Goal: Information Seeking & Learning: Stay updated

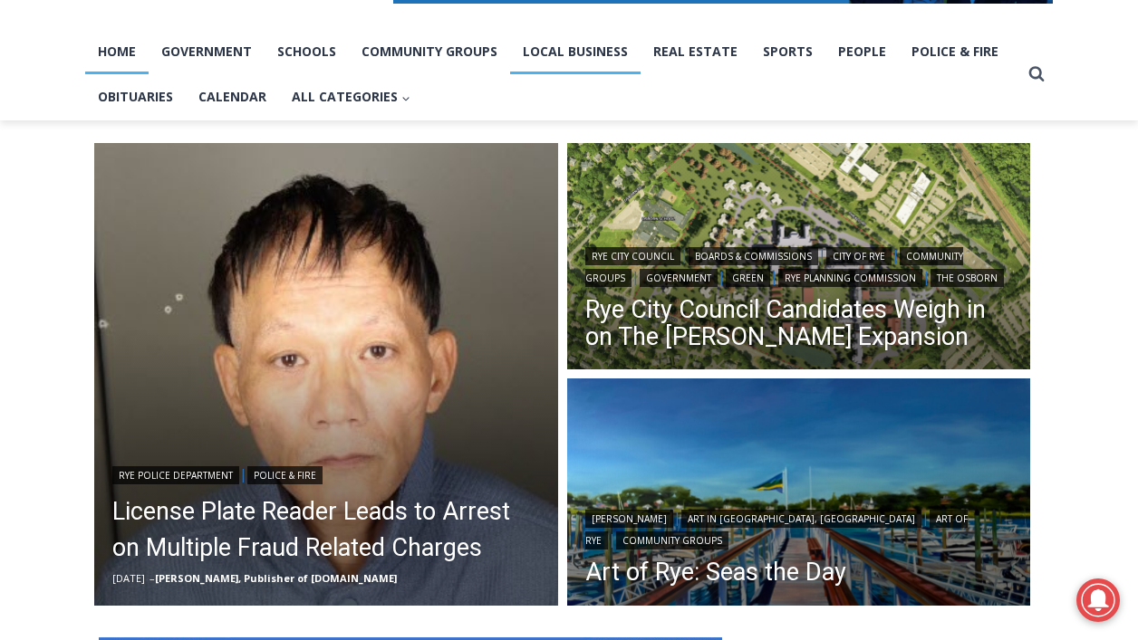
scroll to position [364, 0]
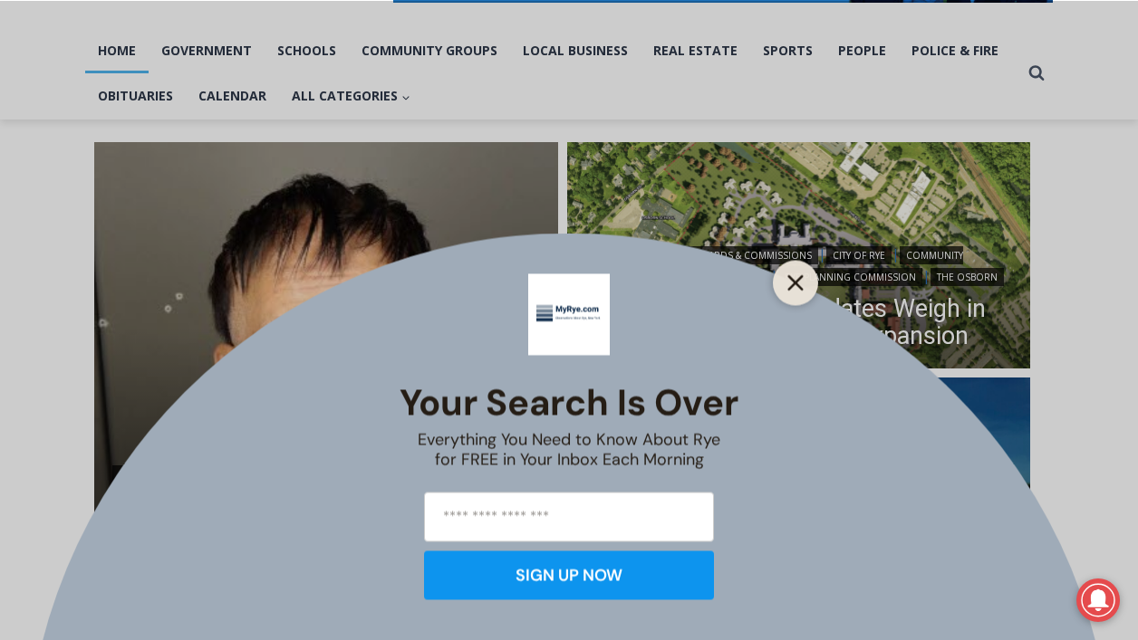
click at [799, 283] on icon "Close" at bounding box center [795, 282] width 16 height 16
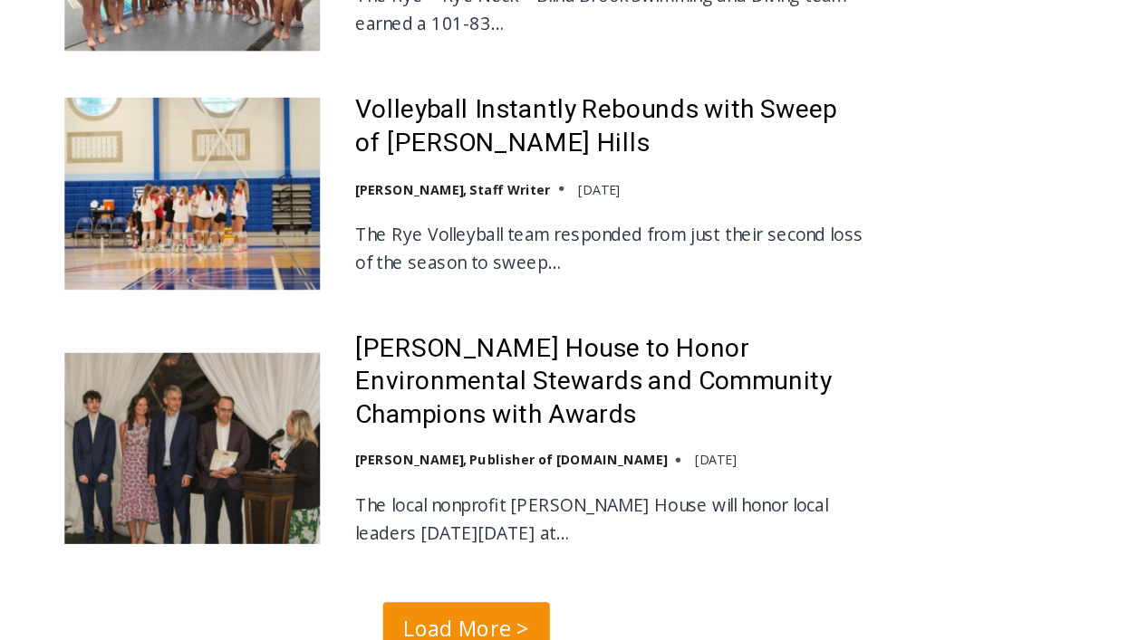
scroll to position [4310, 0]
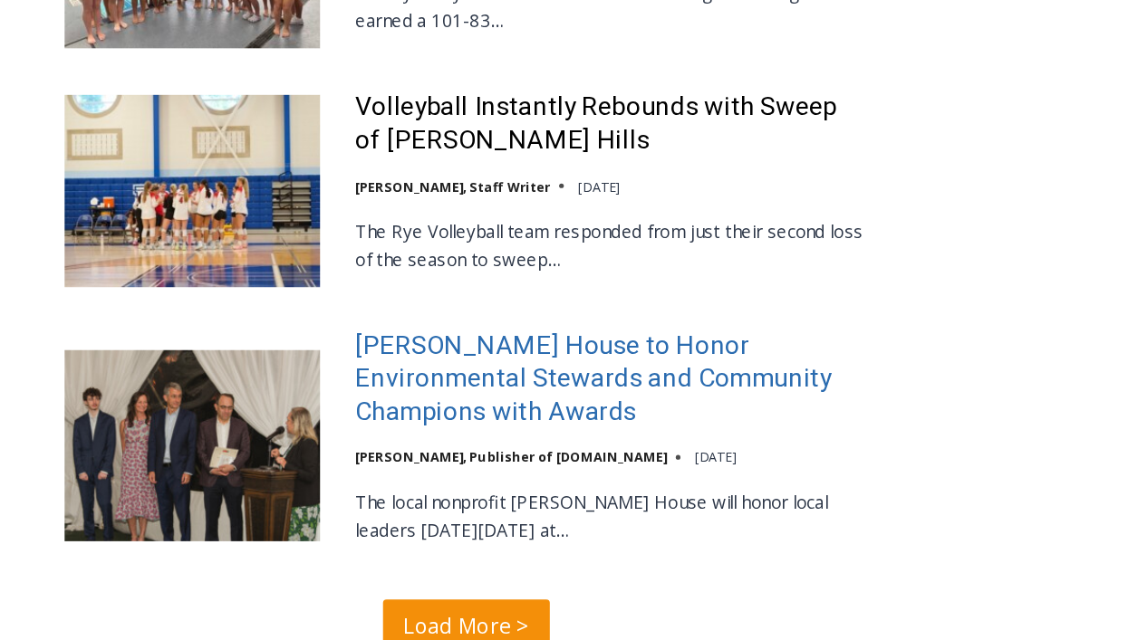
click at [369, 399] on link "Wainwright House to Honor Environmental Stewards and Community Champions with A…" at bounding box center [523, 438] width 398 height 78
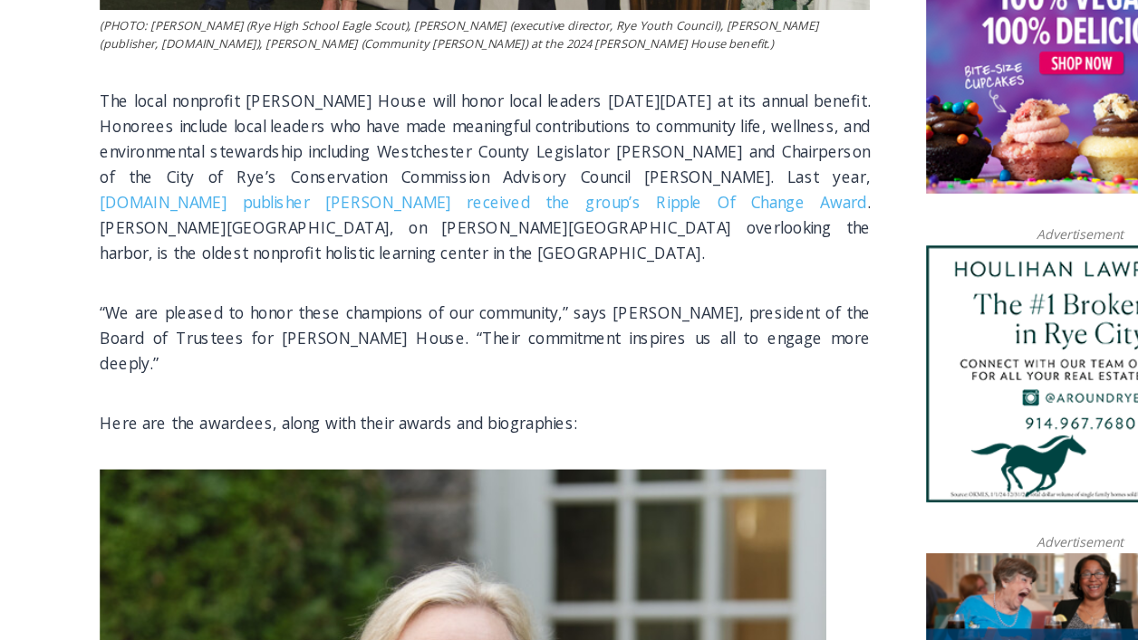
scroll to position [1222, 0]
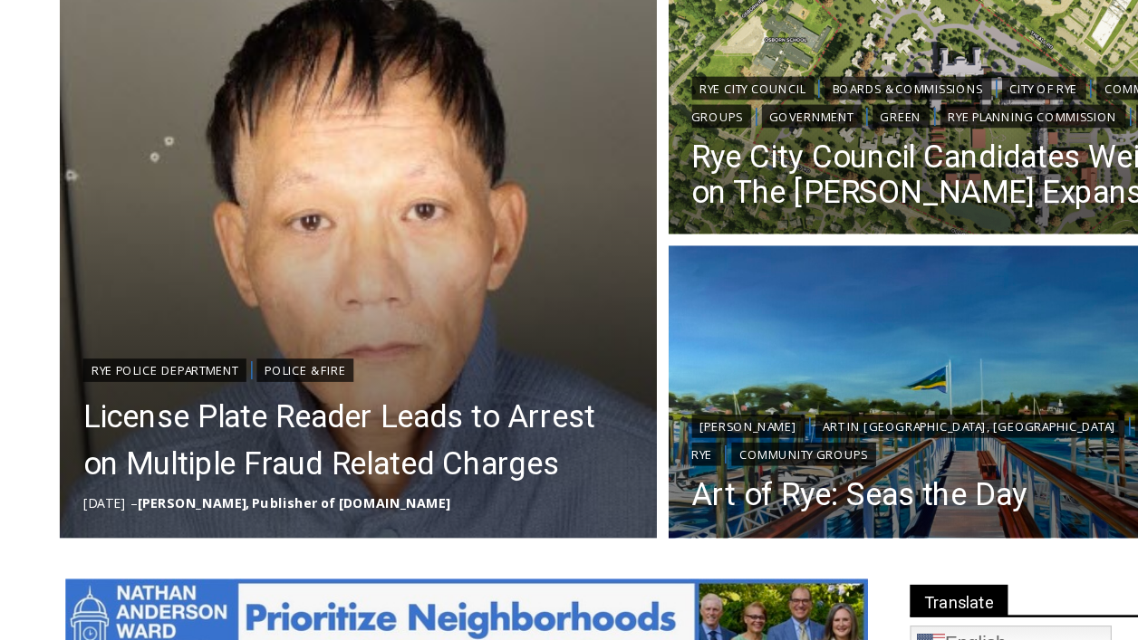
scroll to position [530, 0]
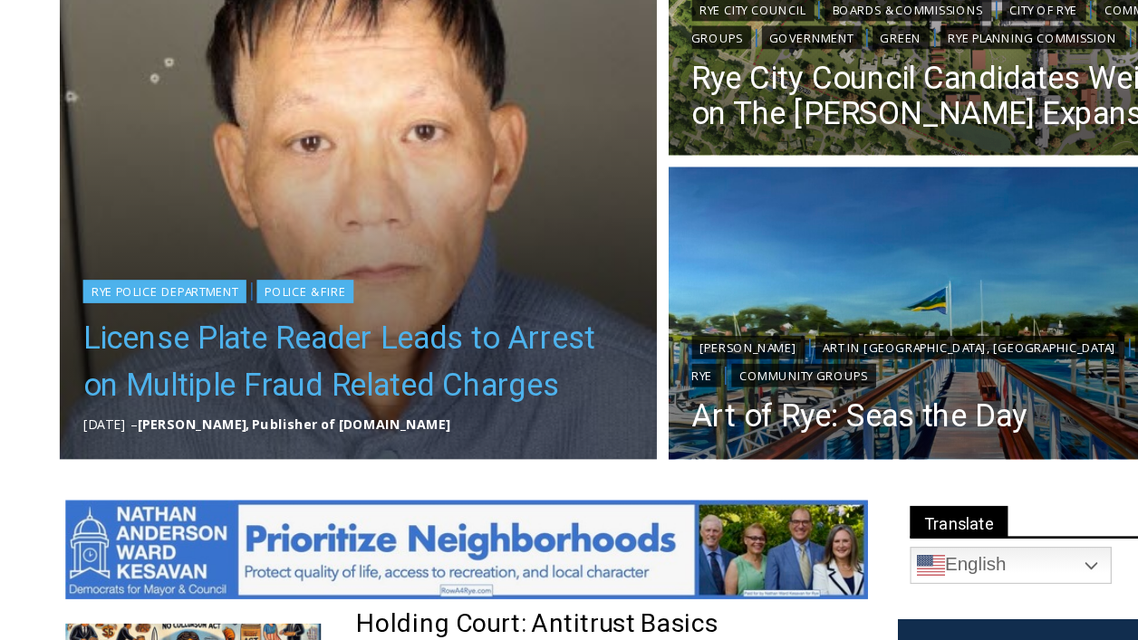
click at [263, 340] on link "License Plate Reader Leads to Arrest on Multiple Fraud Related Charges" at bounding box center [325, 363] width 427 height 72
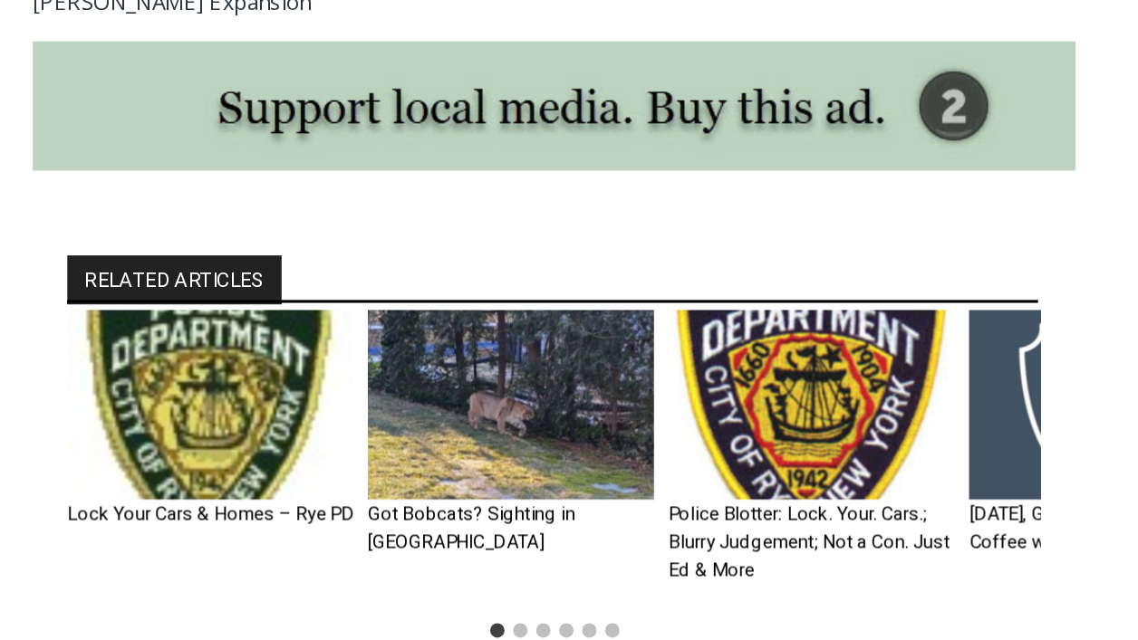
scroll to position [1981, 0]
click at [384, 553] on link "Got Bobcats? Sighting in [GEOGRAPHIC_DATA]" at bounding box center [361, 569] width 130 height 32
